Goal: Book appointment/travel/reservation

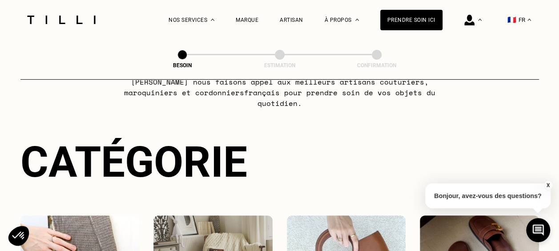
scroll to position [133, 0]
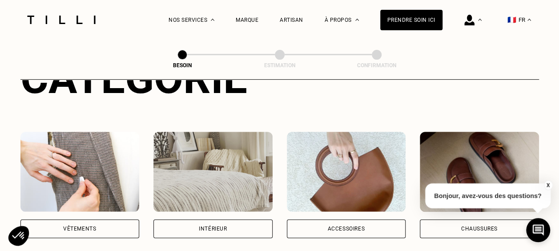
click at [98, 162] on img at bounding box center [79, 172] width 119 height 80
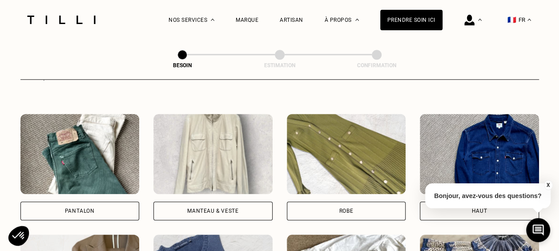
scroll to position [424, 0]
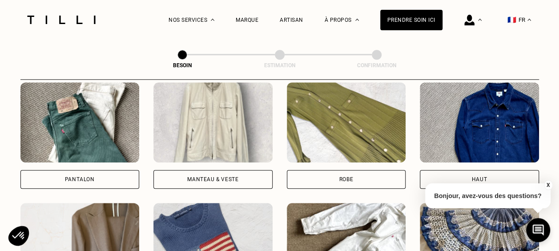
click at [97, 134] on img at bounding box center [79, 122] width 119 height 80
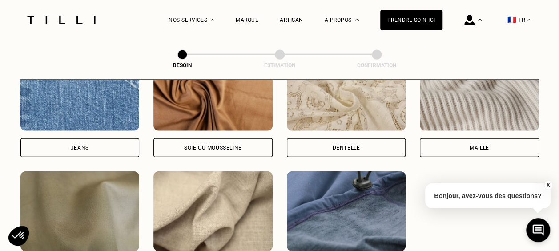
click at [117, 138] on div "Jeans" at bounding box center [79, 147] width 119 height 19
select select "FR"
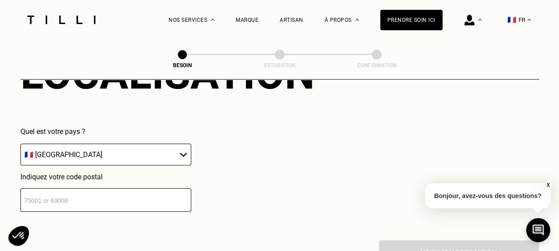
scroll to position [1284, 0]
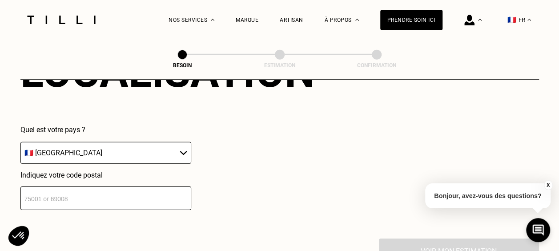
click at [94, 191] on input "number" at bounding box center [105, 198] width 171 height 24
type input "75009"
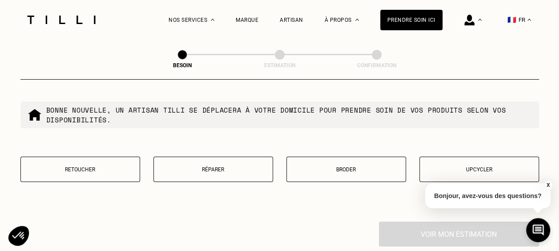
scroll to position [1549, 0]
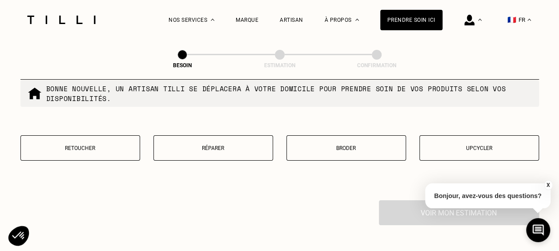
click at [105, 138] on button "Retoucher" at bounding box center [80, 147] width 120 height 25
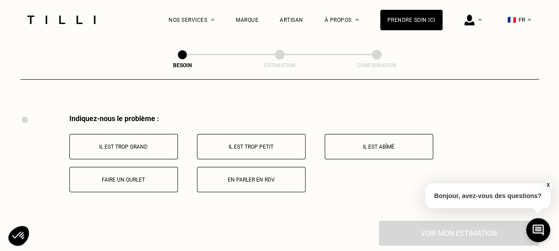
scroll to position [1644, 0]
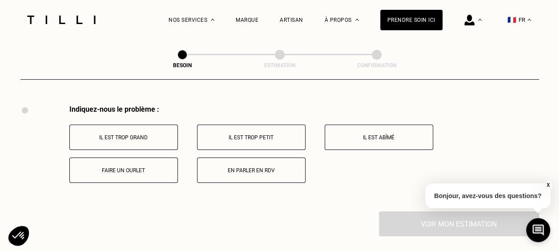
click at [155, 167] on p "Faire un ourlet" at bounding box center [123, 170] width 99 height 6
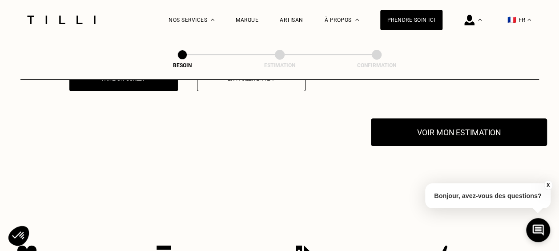
scroll to position [1750, 0]
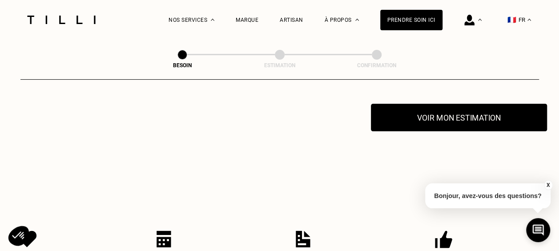
click at [456, 111] on button "Voir mon estimation" at bounding box center [459, 118] width 176 height 28
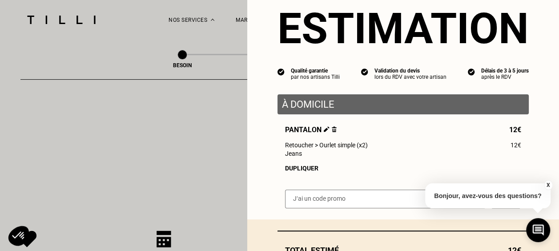
scroll to position [89, 0]
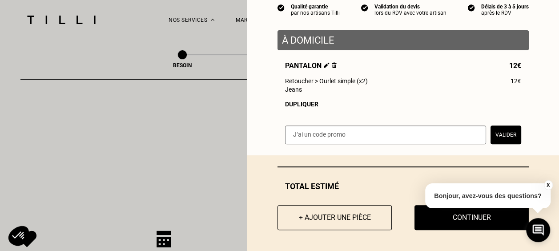
click at [306, 106] on div "Dupliquer" at bounding box center [403, 104] width 236 height 7
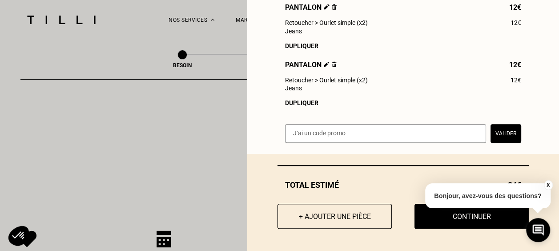
scroll to position [152, 0]
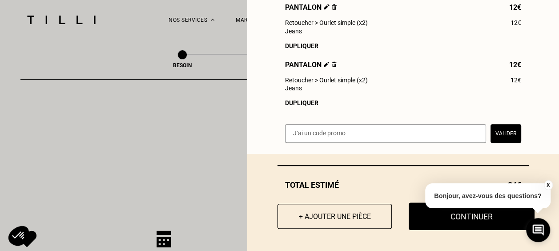
click at [442, 221] on button "Continuer" at bounding box center [472, 216] width 126 height 28
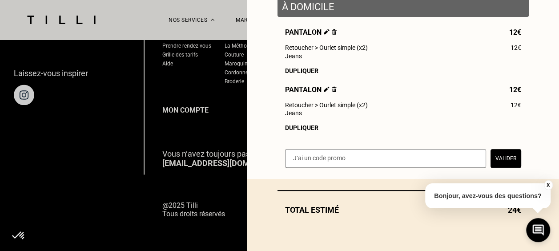
scroll to position [127, 0]
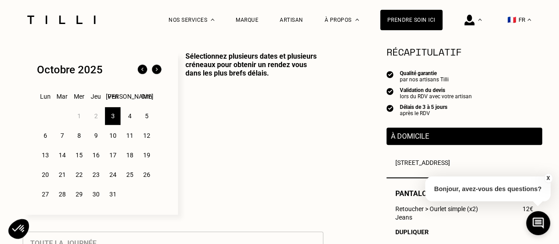
scroll to position [222, 0]
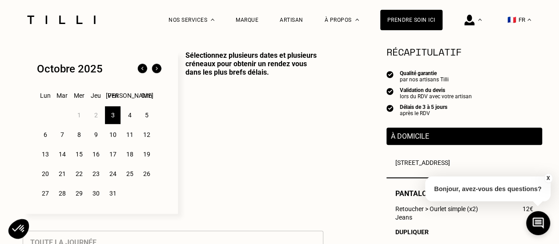
click at [45, 137] on div "6" at bounding box center [45, 135] width 16 height 18
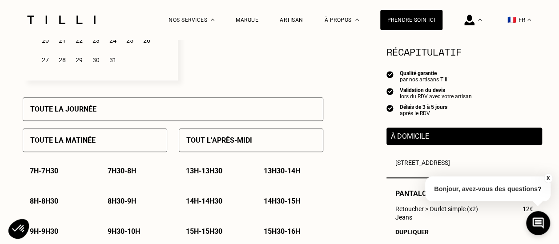
scroll to position [400, 0]
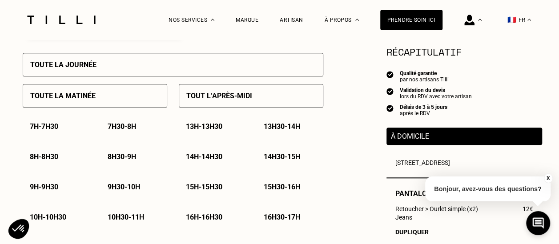
click at [204, 189] on p "15h - 15h30" at bounding box center [204, 187] width 36 height 8
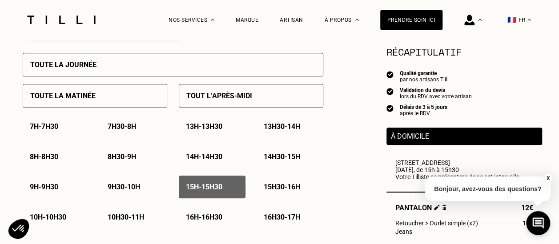
click at [276, 190] on p "15h30 - 16h" at bounding box center [282, 187] width 36 height 8
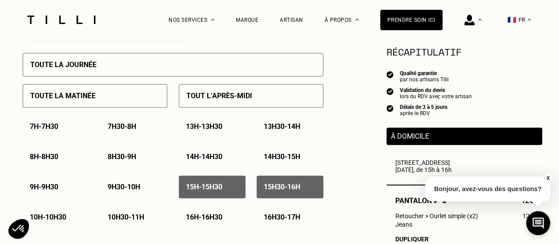
scroll to position [445, 0]
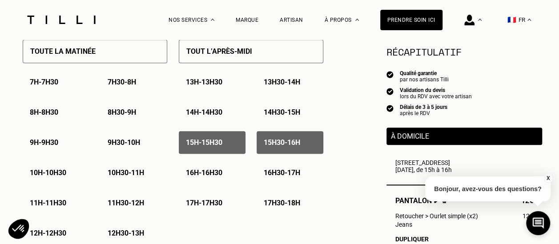
click at [229, 174] on div "16h - 16h30" at bounding box center [212, 172] width 67 height 23
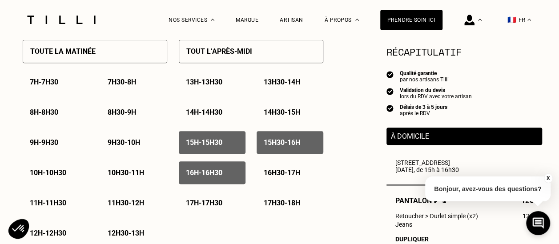
click at [286, 177] on p "16h30 - 17h" at bounding box center [282, 173] width 36 height 8
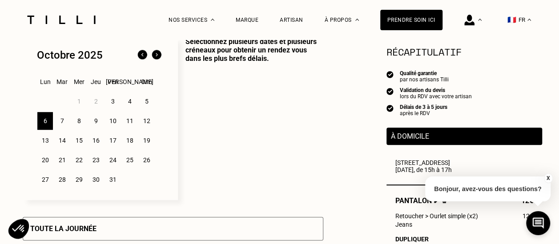
scroll to position [222, 0]
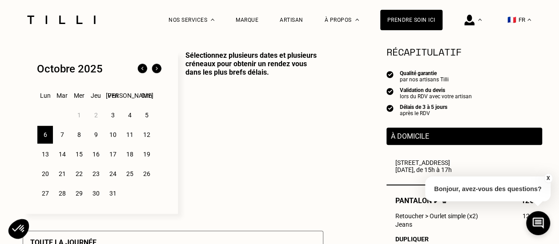
click at [62, 138] on div "7" at bounding box center [62, 135] width 16 height 18
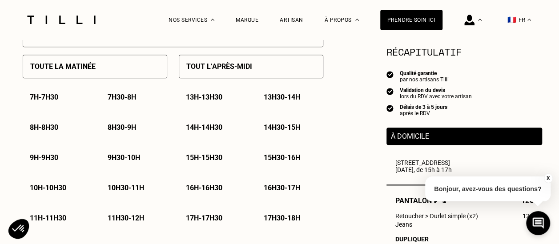
scroll to position [445, 0]
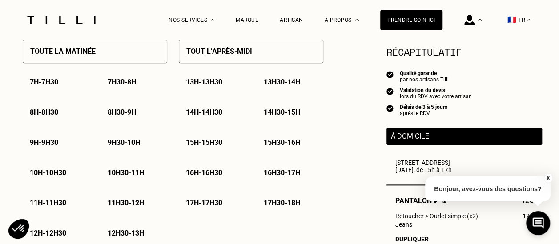
click at [282, 176] on p "16h30 - 17h" at bounding box center [282, 173] width 36 height 8
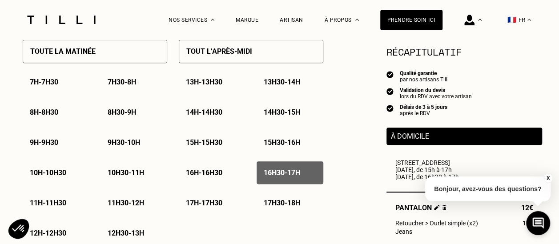
click at [206, 207] on p "17h - 17h30" at bounding box center [204, 203] width 36 height 8
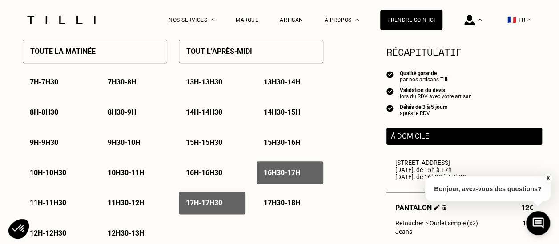
click at [276, 207] on p "17h30 - 18h" at bounding box center [282, 203] width 36 height 8
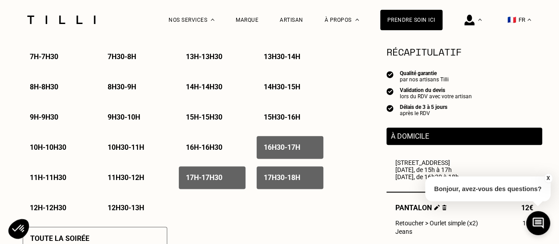
scroll to position [489, 0]
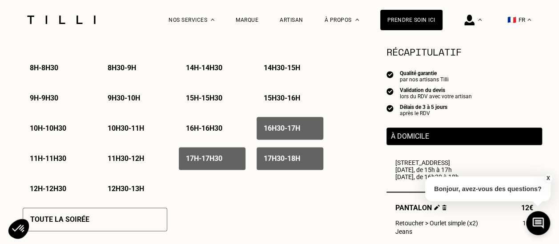
click at [549, 176] on button "X" at bounding box center [548, 178] width 9 height 10
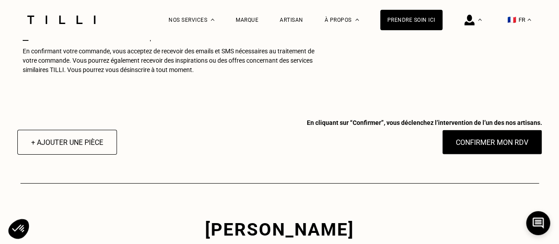
scroll to position [934, 0]
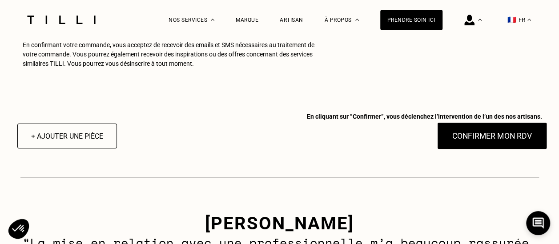
click at [498, 143] on button "Confirmer mon RDV" at bounding box center [492, 136] width 110 height 28
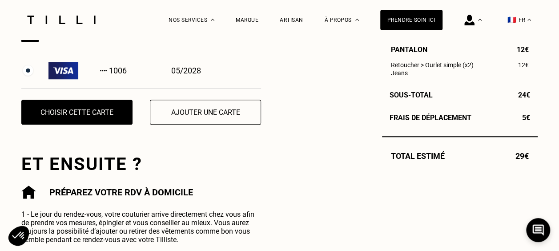
scroll to position [356, 0]
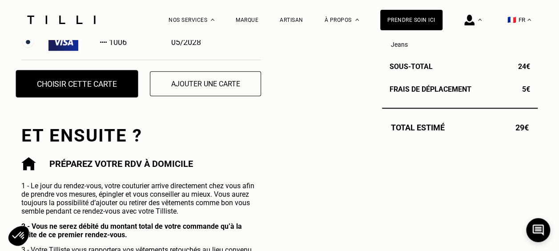
click at [93, 94] on button "Choisir cette carte" at bounding box center [77, 84] width 122 height 28
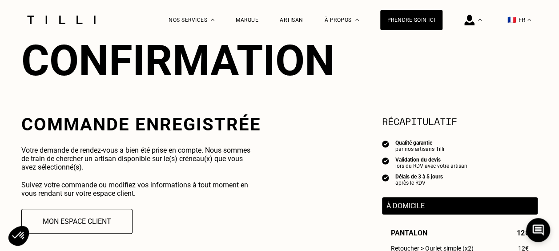
scroll to position [133, 0]
